Goal: Check status: Check status

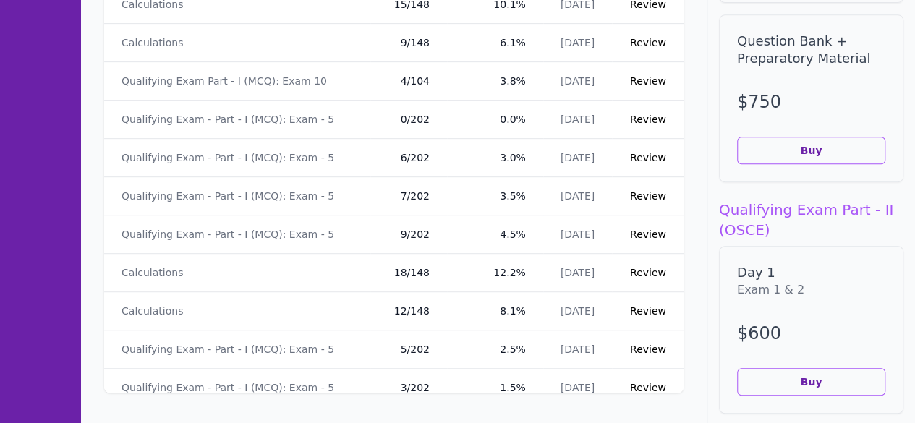
scroll to position [6795, 0]
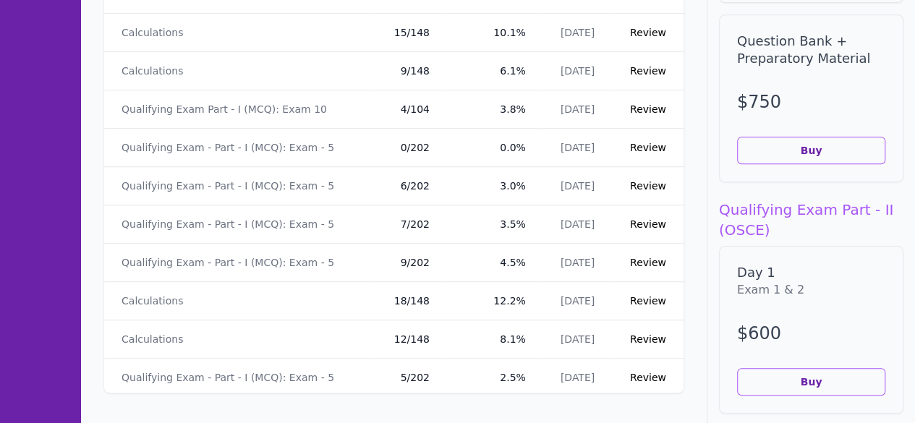
click at [632, 103] on link "Review" at bounding box center [648, 109] width 36 height 12
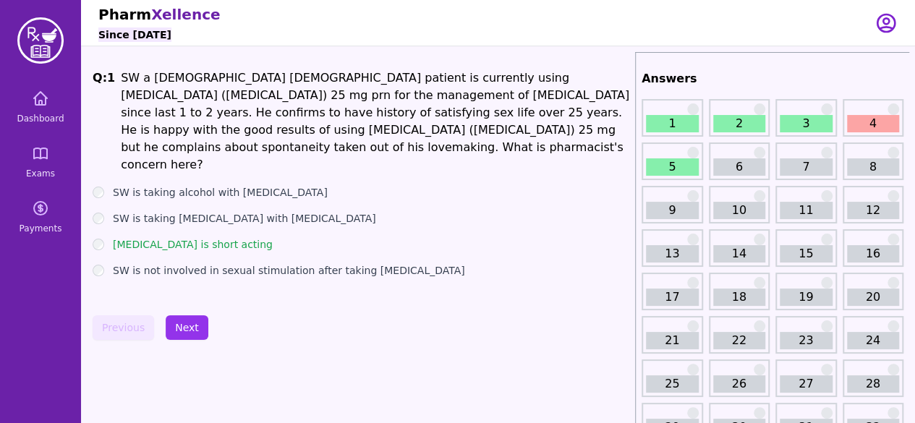
click at [755, 164] on link "6" at bounding box center [739, 166] width 53 height 17
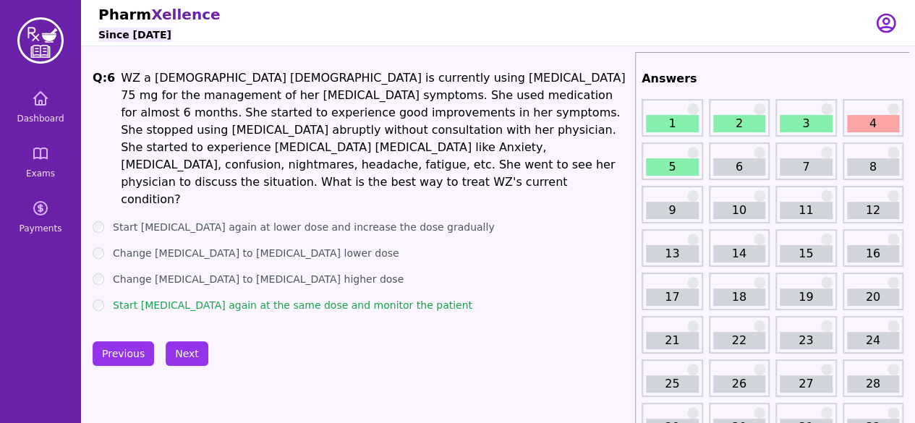
click at [787, 164] on link "7" at bounding box center [805, 166] width 53 height 17
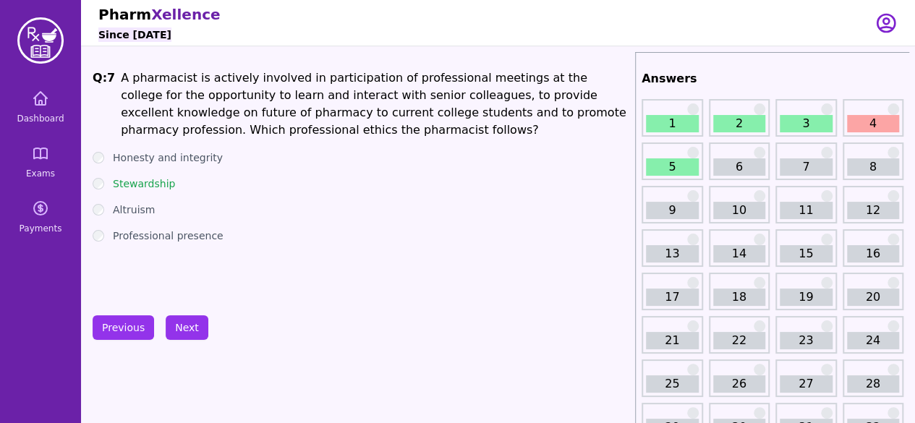
click at [843, 167] on div "8" at bounding box center [872, 161] width 61 height 38
click at [717, 169] on link "6" at bounding box center [739, 166] width 53 height 17
